Goal: Task Accomplishment & Management: Manage account settings

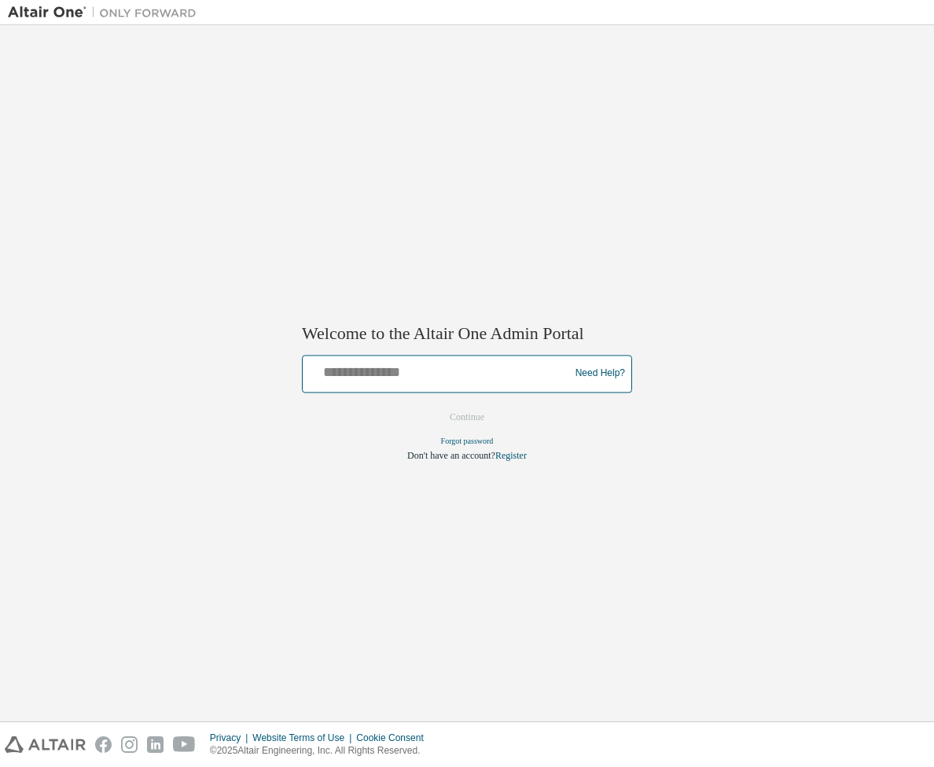
click at [371, 370] on input "text" at bounding box center [438, 370] width 259 height 23
paste input "**********"
type input "**********"
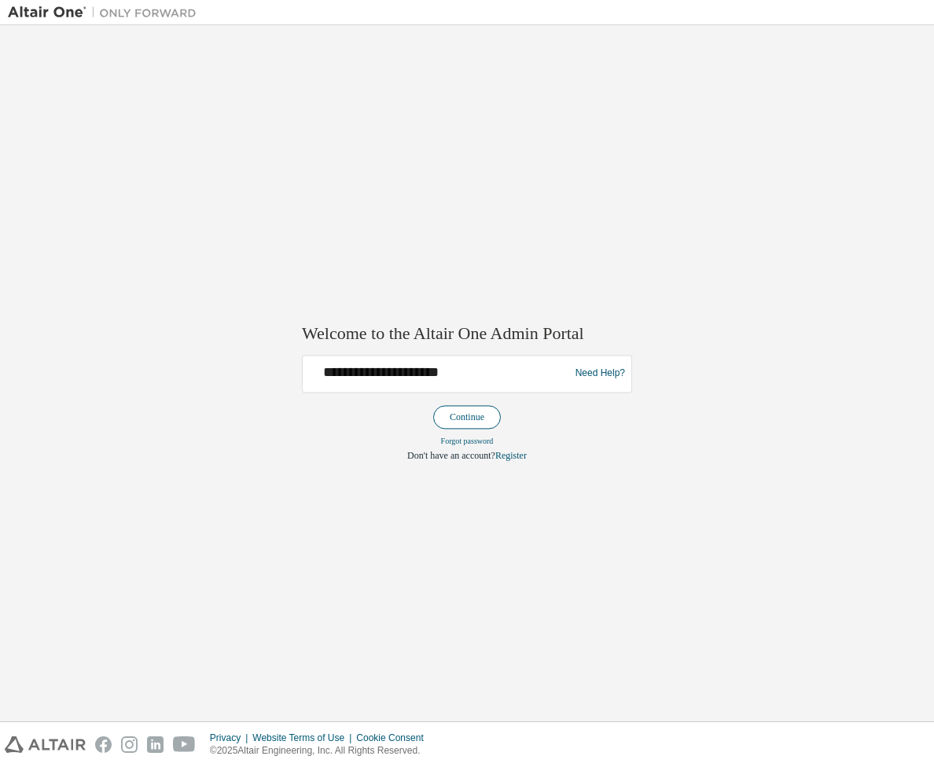
click at [443, 411] on button "Continue" at bounding box center [467, 417] width 68 height 24
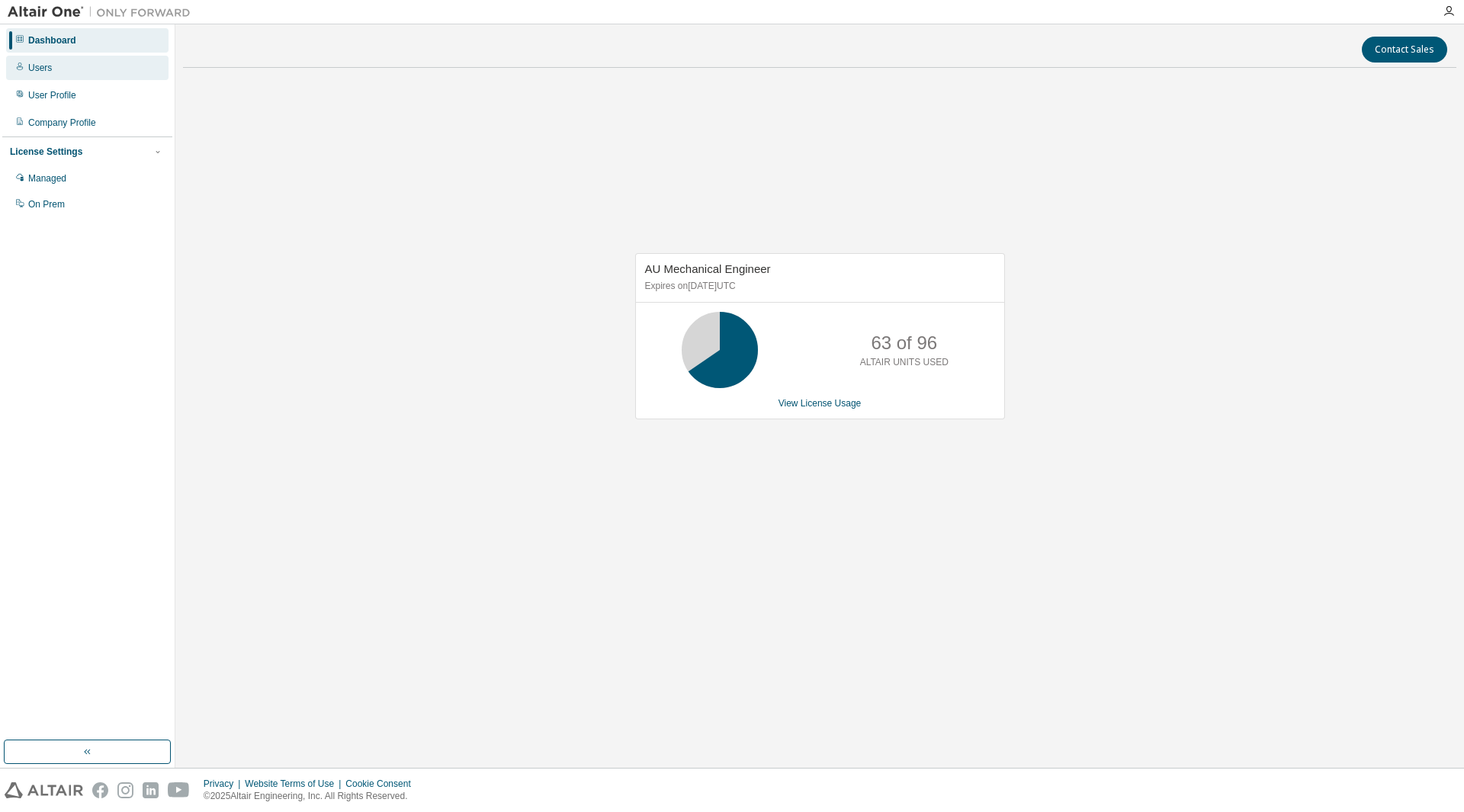
click at [62, 69] on div "Users" at bounding box center [87, 67] width 163 height 24
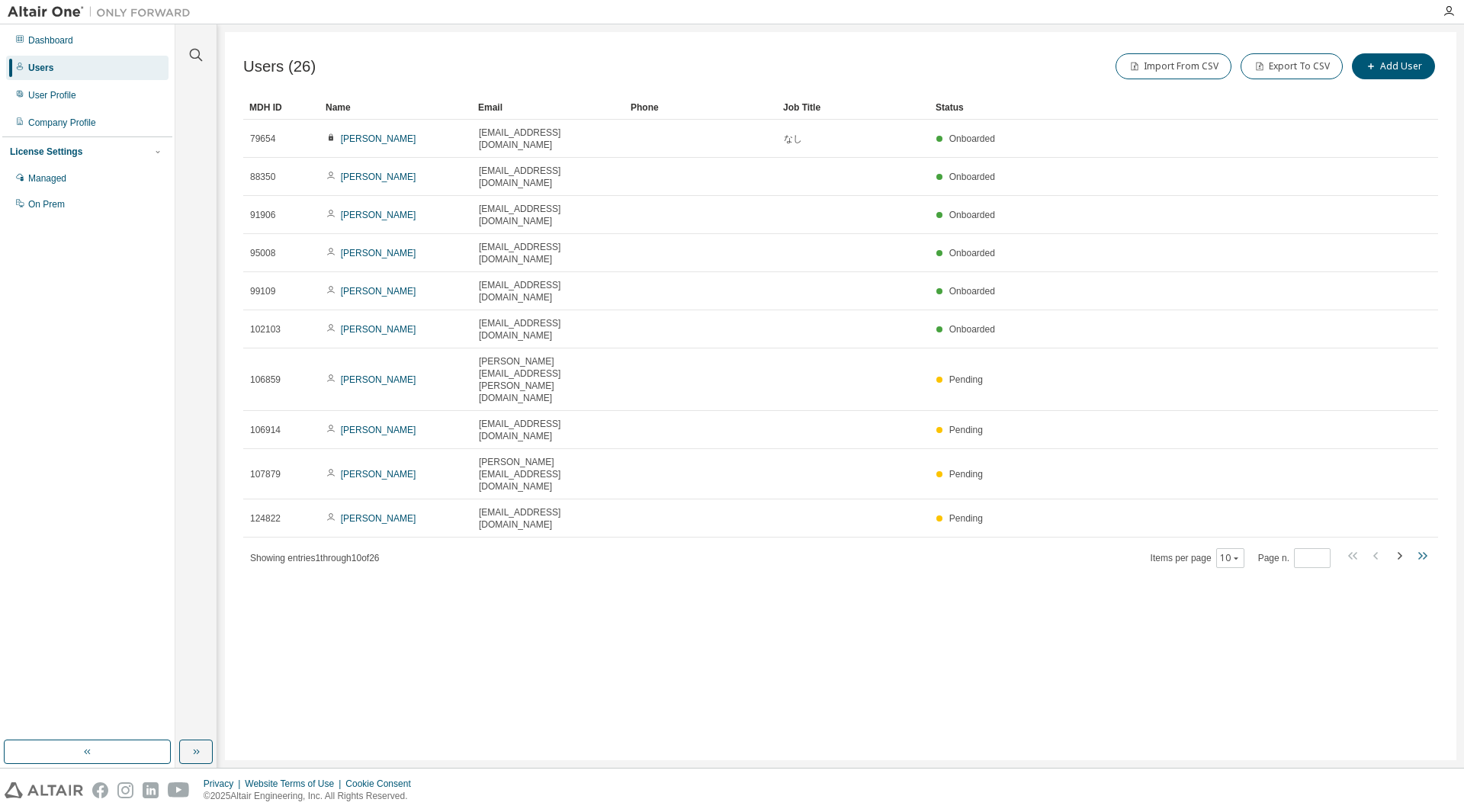
click at [906, 547] on icon "button" at bounding box center [1421, 555] width 18 height 18
type input "*"
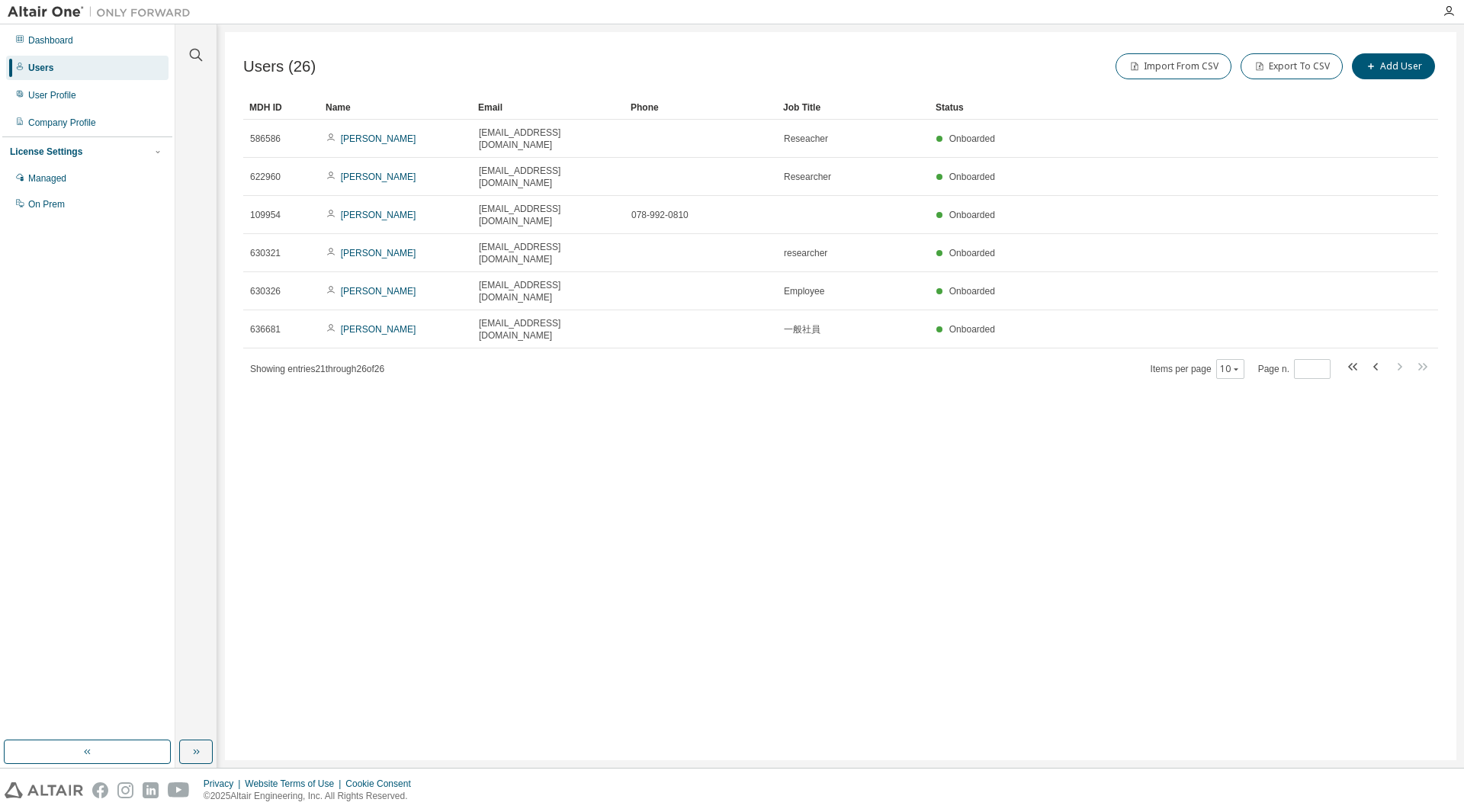
click at [906, 403] on div "Users (26) Import From CSV Export To CSV Add User Clear Load Save Save As Field…" at bounding box center [841, 395] width 1231 height 728
click at [501, 345] on div "Users (26) Import From CSV Export To CSV Add User Clear Load Save Save As Field…" at bounding box center [841, 395] width 1231 height 728
click at [701, 366] on div "Users (26) Import From CSV Export To CSV Add User Clear Load Save Save As Field…" at bounding box center [841, 395] width 1231 height 728
click at [45, 43] on div "Dashboard" at bounding box center [50, 40] width 45 height 13
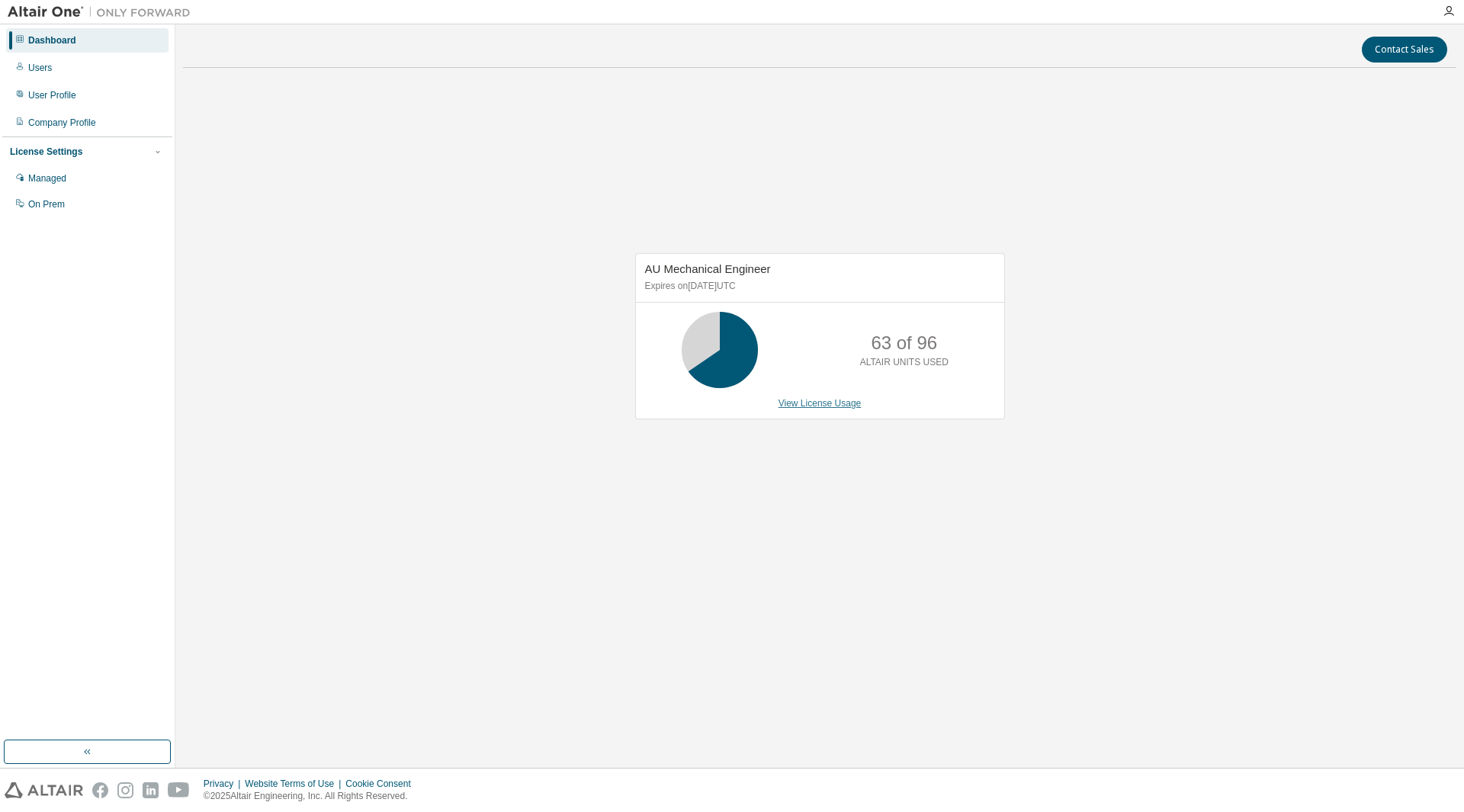
click at [815, 407] on link "View License Usage" at bounding box center [820, 403] width 83 height 11
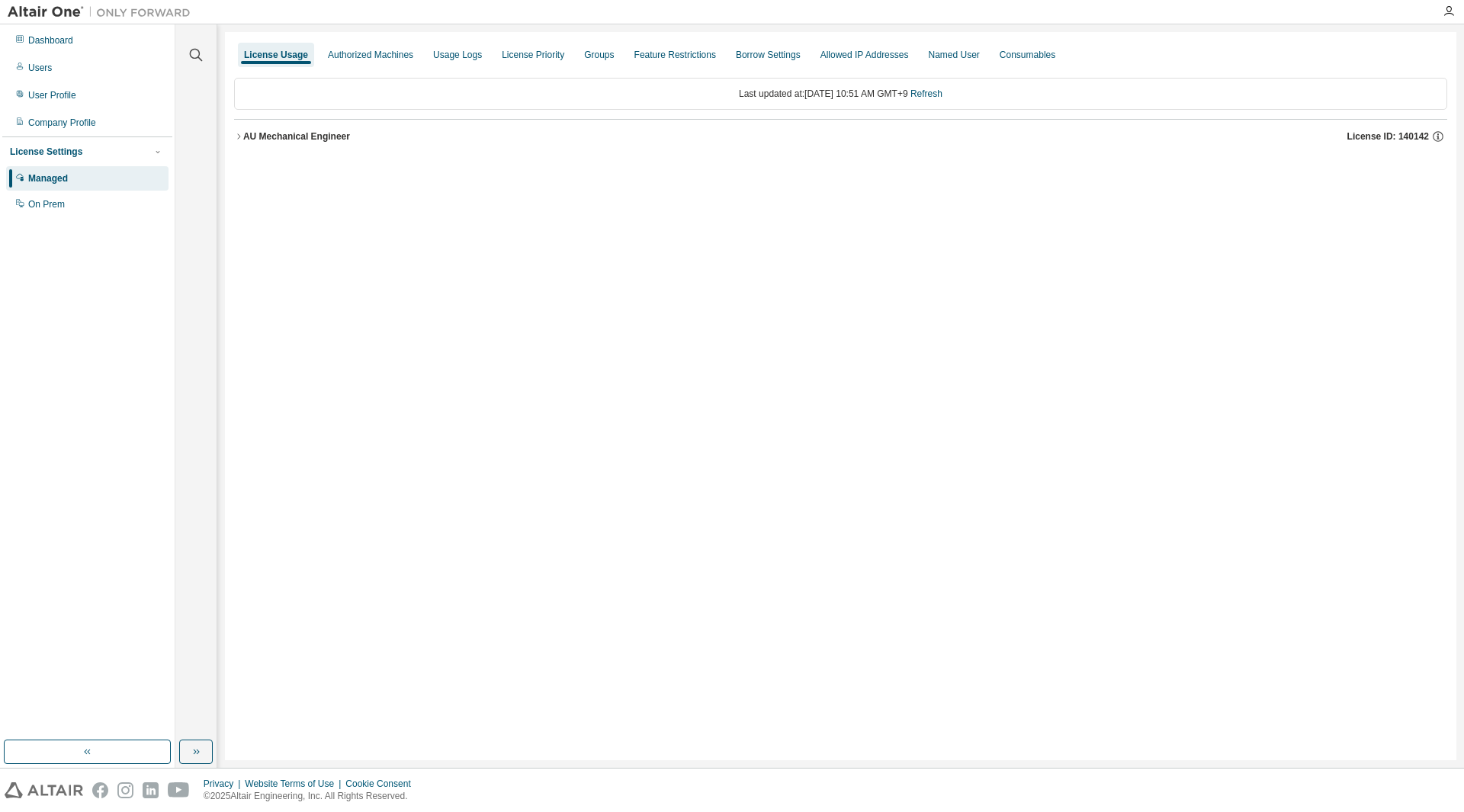
click at [249, 141] on div "AU Mechanical Engineer" at bounding box center [297, 136] width 107 height 13
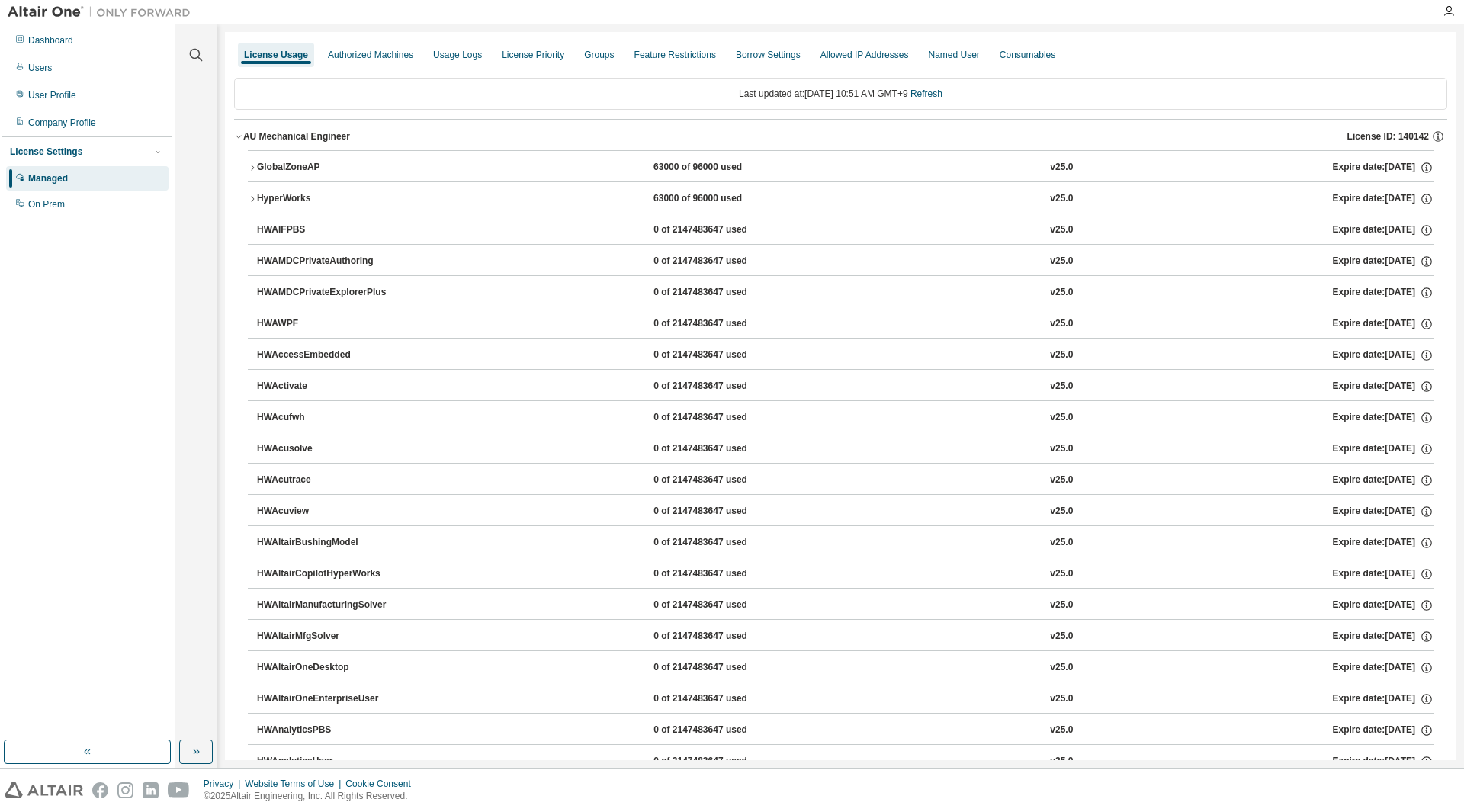
click at [251, 199] on icon "button" at bounding box center [252, 199] width 9 height 9
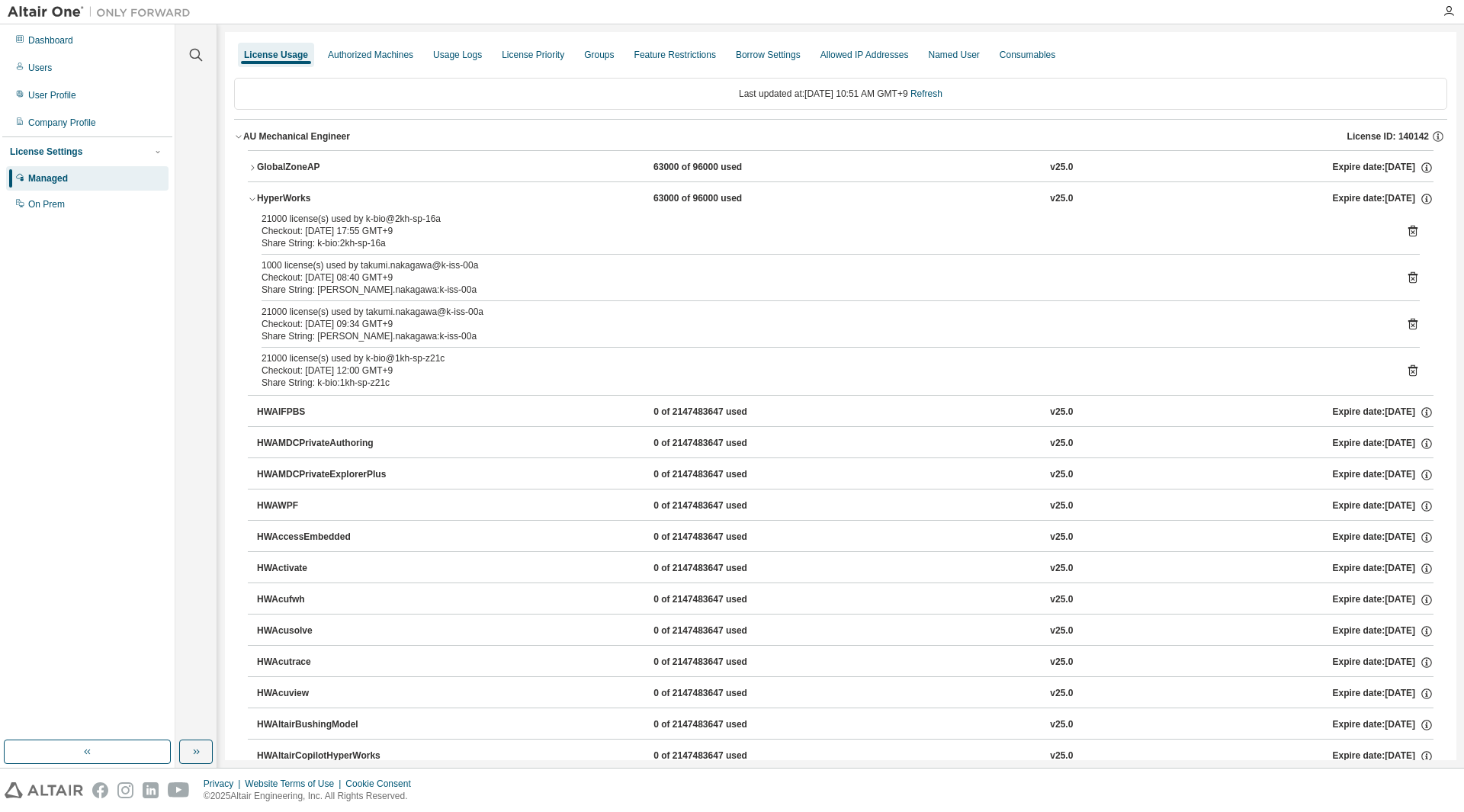
click at [366, 273] on div "Checkout: [DATE] 08:40 GMT+9" at bounding box center [822, 277] width 1122 height 13
click at [361, 316] on div "21000 license(s) used by takumi.nakagawa@k-iss-00a" at bounding box center [822, 311] width 1122 height 13
click at [362, 281] on div "Checkout: [DATE] 08:40 GMT+9" at bounding box center [822, 277] width 1122 height 13
click at [367, 329] on div "Checkout: [DATE] 09:34 GMT+9" at bounding box center [822, 324] width 1122 height 13
drag, startPoint x: 366, startPoint y: 301, endPoint x: 369, endPoint y: 328, distance: 27.2
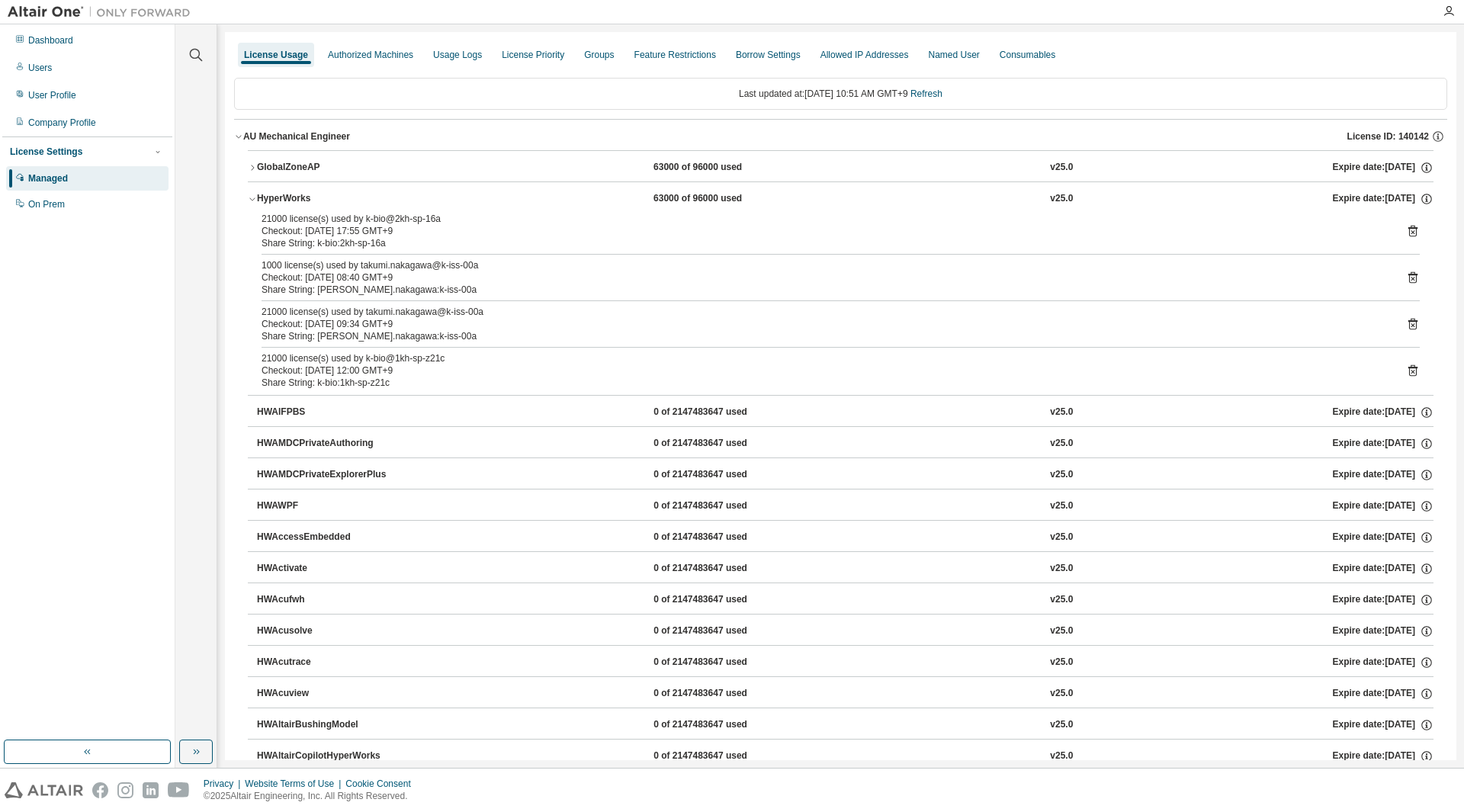
click at [366, 301] on div "21000 license(s) used by k-bio@2kh-sp-16a Checkout: [DATE] 17:55 GMT+9 Share St…" at bounding box center [841, 303] width 1186 height 182
click at [369, 328] on div "Checkout: [DATE] 09:34 GMT+9" at bounding box center [822, 324] width 1122 height 13
click at [371, 291] on div "Share String: [PERSON_NAME].nakagawa:k-iss-00a" at bounding box center [822, 290] width 1122 height 13
click at [370, 326] on div "Checkout: [DATE] 09:34 GMT+9" at bounding box center [822, 324] width 1122 height 13
click at [367, 270] on div "1000 license(s) used by takumi.nakagawa@k-iss-00a" at bounding box center [822, 265] width 1122 height 13
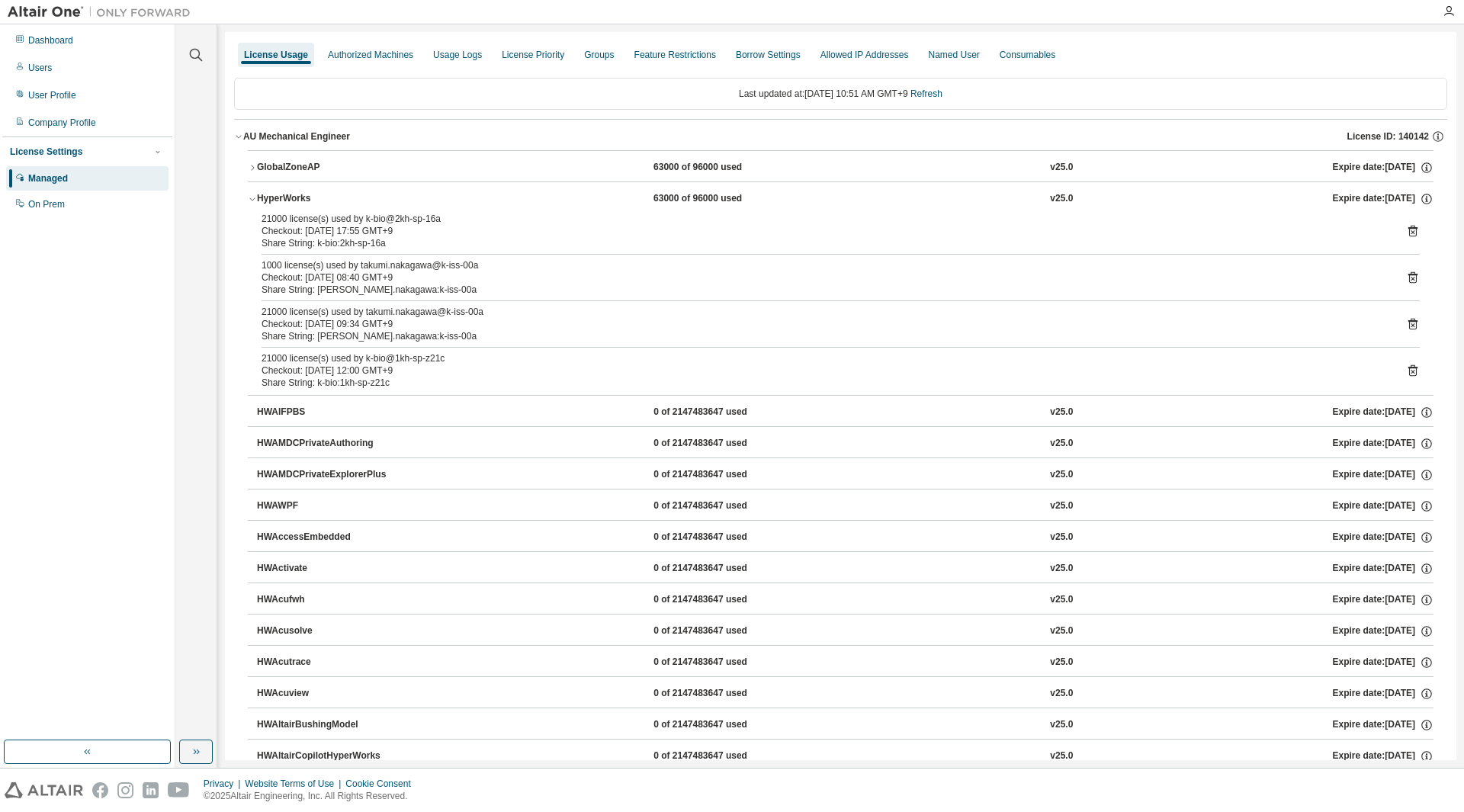
click at [352, 207] on button "HyperWorks 63000 of 96000 used v25.0 Expire date: [DATE]" at bounding box center [841, 199] width 1186 height 34
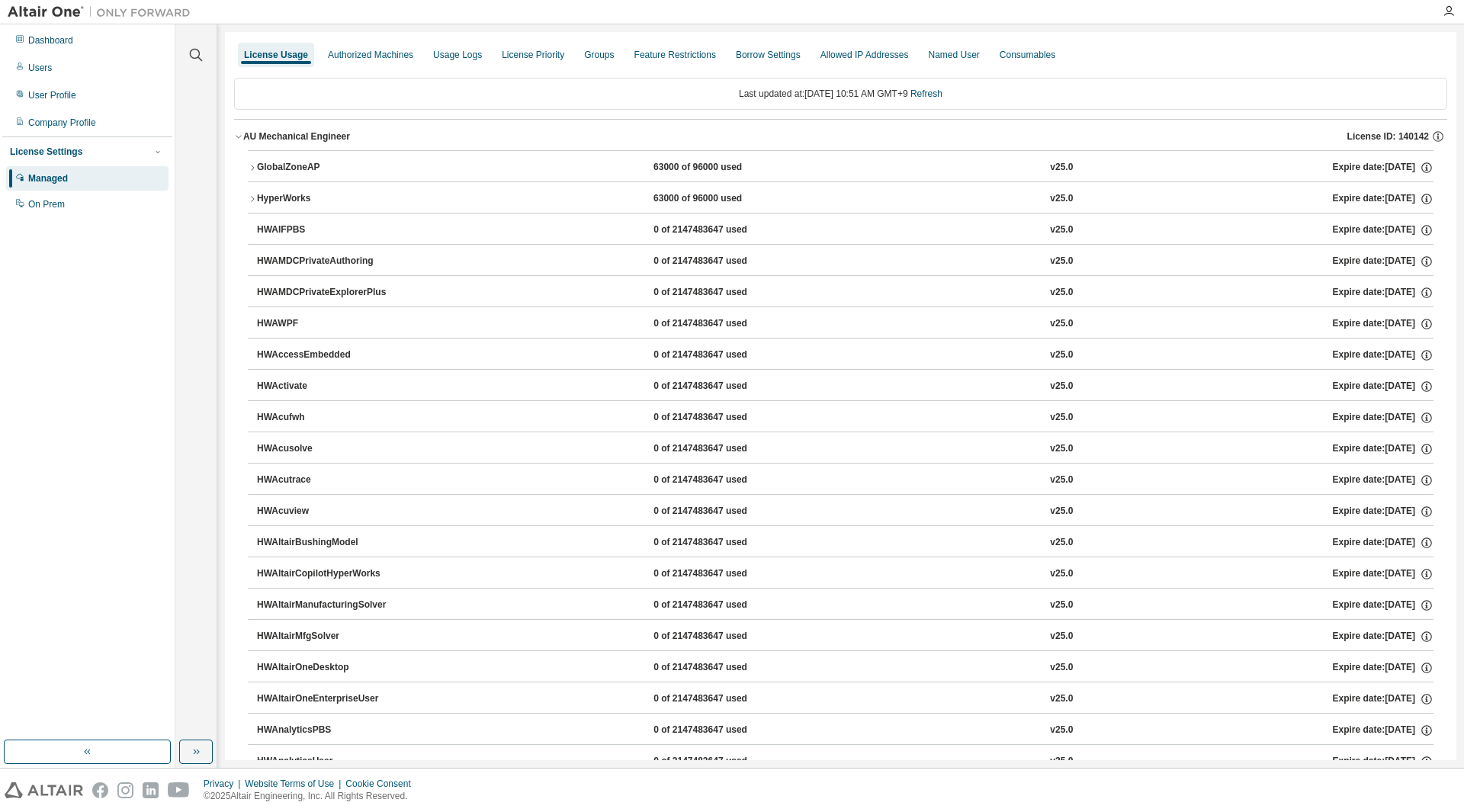
click at [287, 184] on button "HyperWorks 63000 of 96000 used v25.0 Expire date: [DATE]" at bounding box center [841, 199] width 1186 height 34
